Goal: Transaction & Acquisition: Purchase product/service

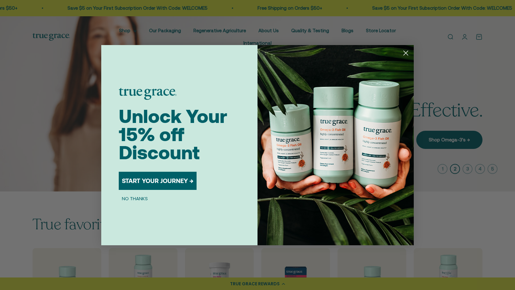
click at [131, 199] on button "NO THANKS" at bounding box center [135, 198] width 32 height 7
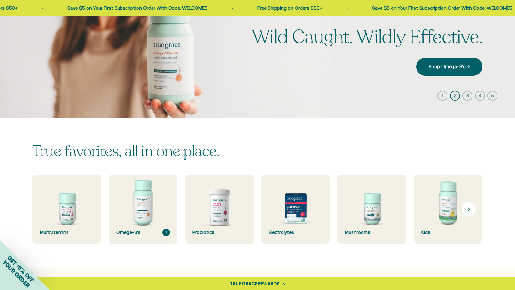
scroll to position [98, 0]
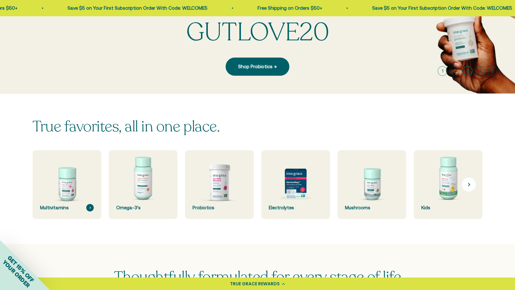
click at [63, 181] on img at bounding box center [66, 184] width 73 height 73
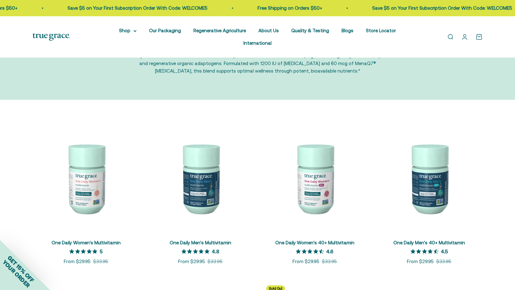
scroll to position [57, 0]
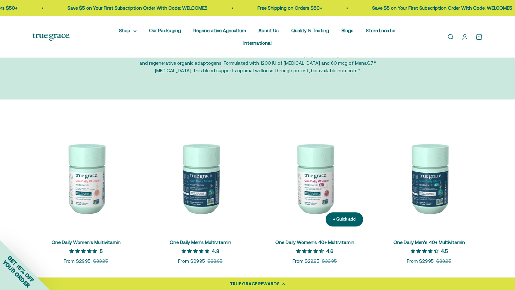
click at [319, 188] on img at bounding box center [314, 177] width 107 height 107
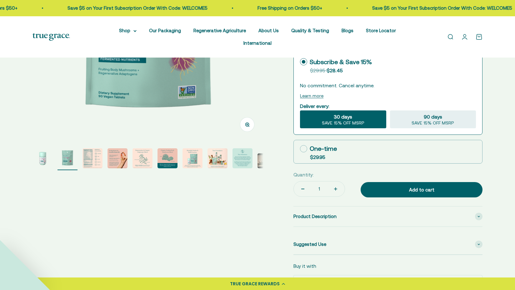
scroll to position [168, 0]
select select "3"
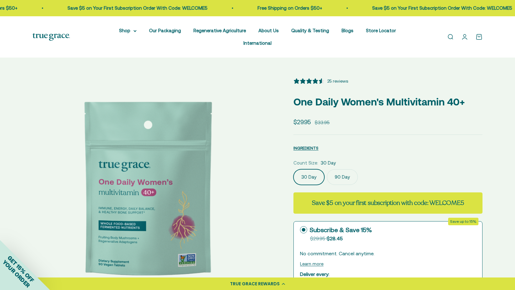
scroll to position [0, 0]
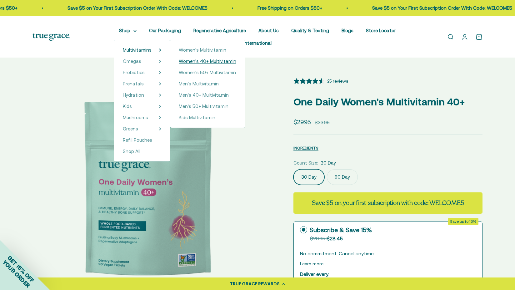
click at [187, 60] on span "Women's 40+ Multivitamin" at bounding box center [207, 60] width 57 height 5
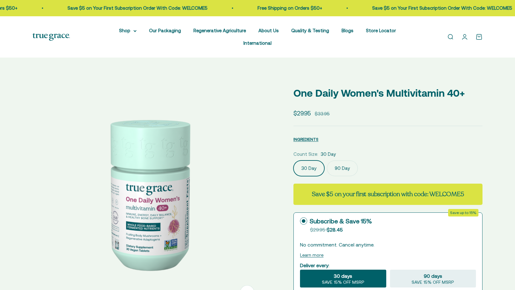
select select "3"
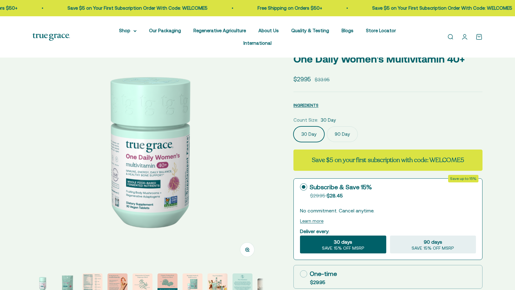
scroll to position [43, 0]
click at [347, 132] on label "90 Day" at bounding box center [342, 134] width 31 height 16
click at [293, 126] on input "90 Day" at bounding box center [293, 126] width 0 height 0
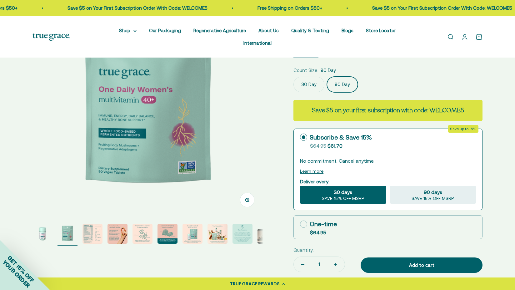
scroll to position [93, 0]
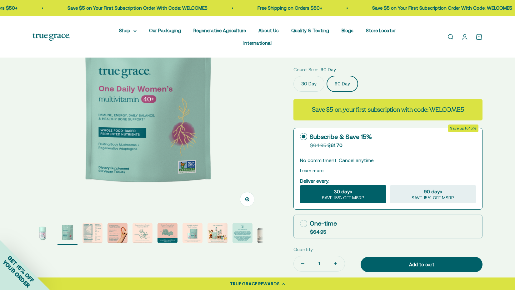
click at [302, 221] on icon at bounding box center [303, 223] width 7 height 7
click at [300, 223] on input "One-time $64.95" at bounding box center [300, 223] width 0 height 0
radio input "true"
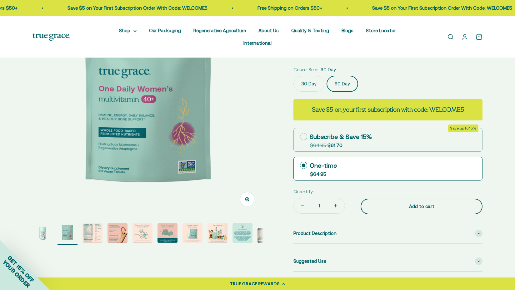
click at [403, 204] on div "Add to cart" at bounding box center [421, 205] width 97 height 7
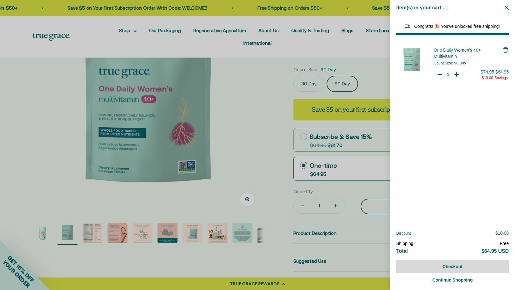
select select "46108681896150"
select select "40055698129088"
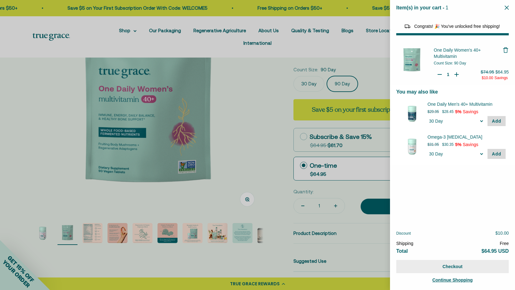
click at [433, 263] on button "Checkout" at bounding box center [452, 266] width 112 height 13
